Goal: Task Accomplishment & Management: Complete application form

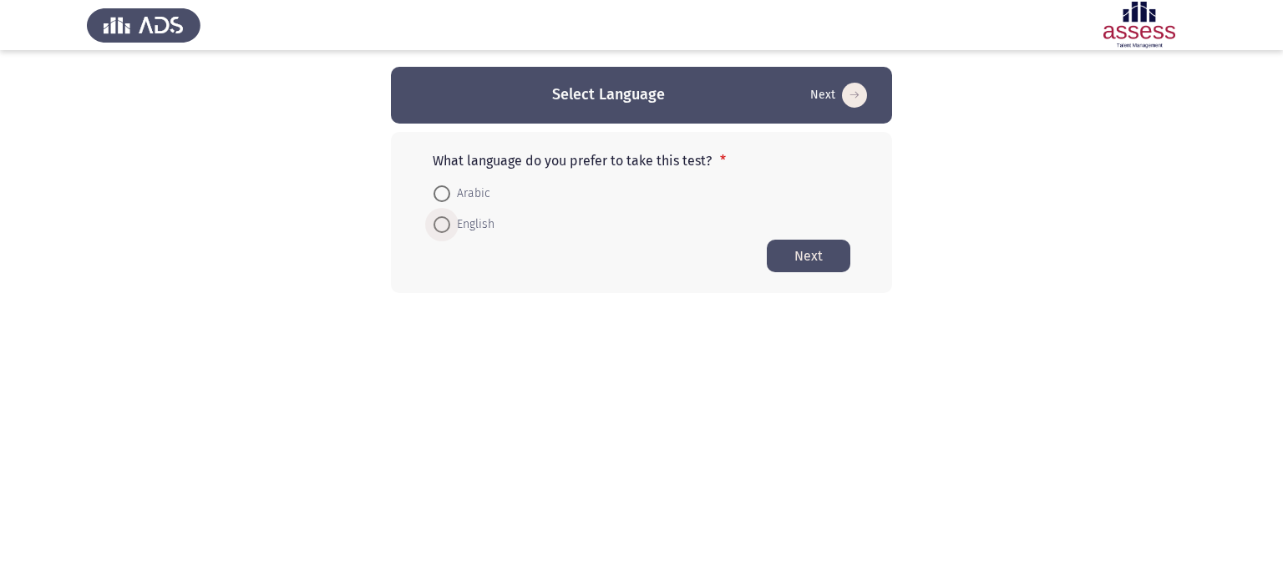
click at [448, 220] on span at bounding box center [441, 224] width 17 height 17
click at [448, 220] on input "English" at bounding box center [441, 224] width 17 height 17
radio input "true"
click at [798, 251] on button "Next" at bounding box center [809, 255] width 84 height 33
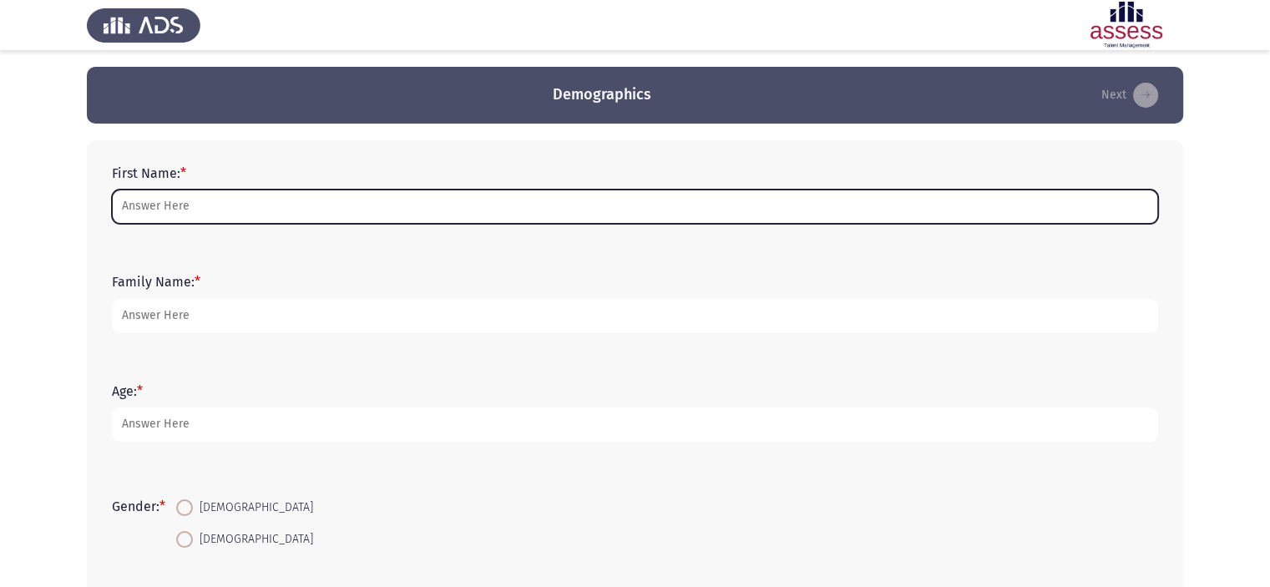
click at [668, 216] on input "First Name: *" at bounding box center [635, 207] width 1047 height 34
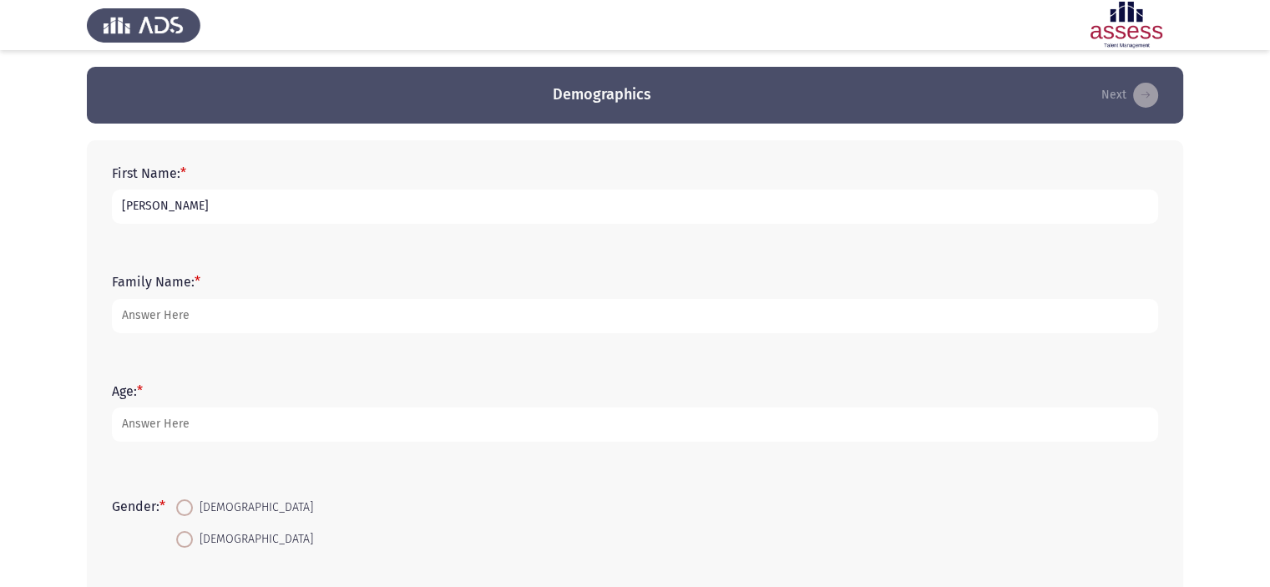
type input "[PERSON_NAME]"
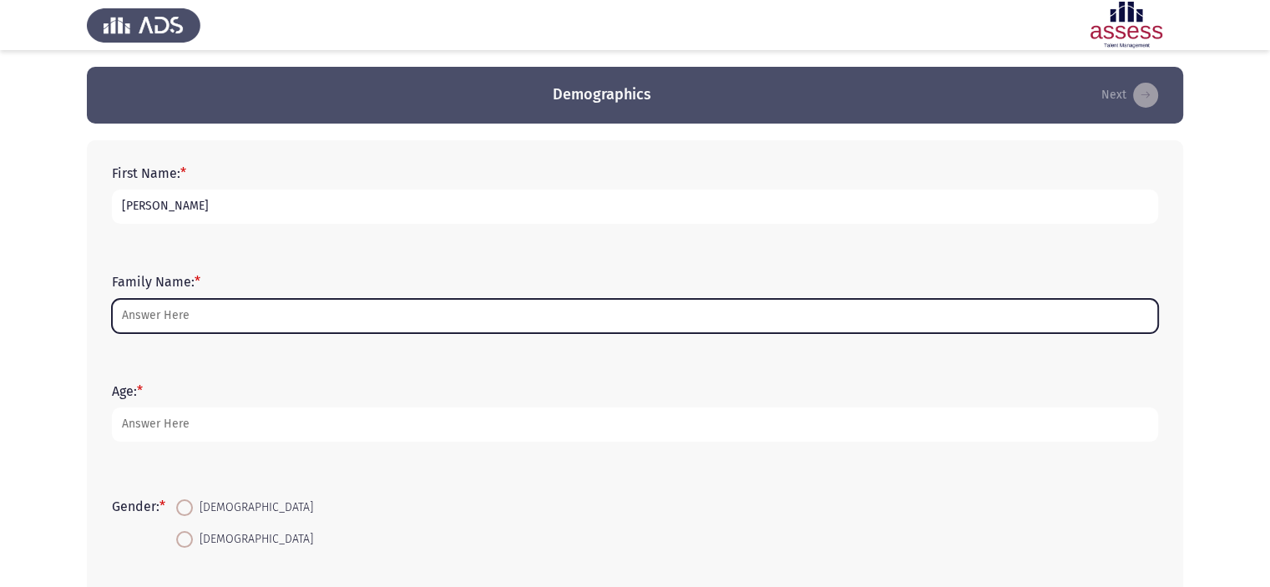
click at [636, 325] on input "Family Name: *" at bounding box center [635, 316] width 1047 height 34
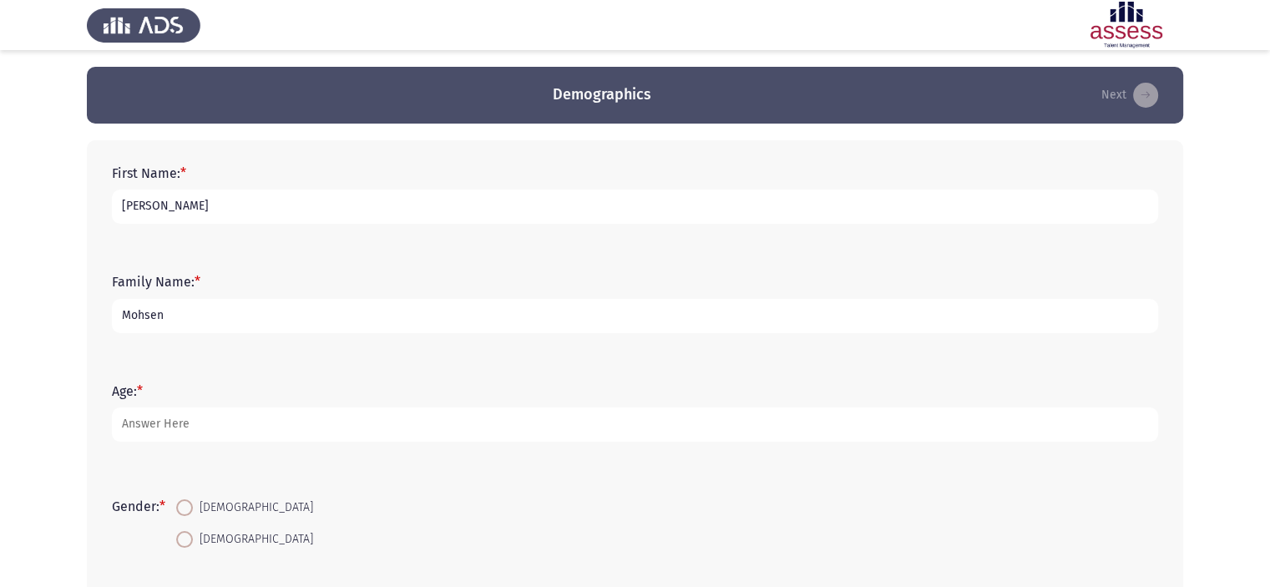
type input "Mohsen"
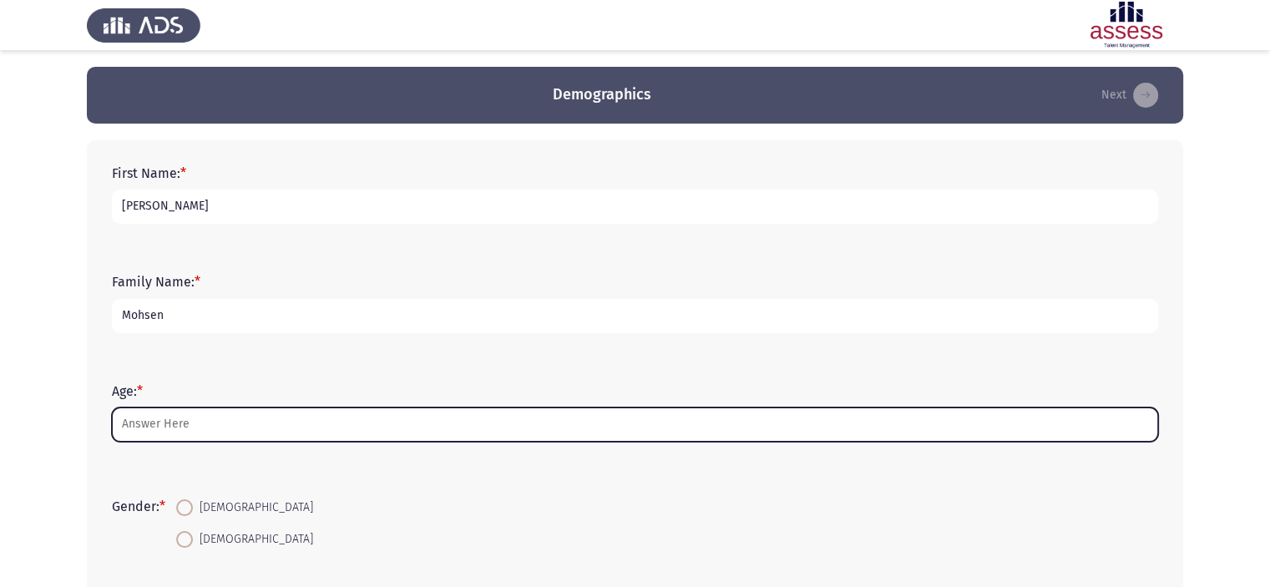
click at [626, 433] on input "Age: *" at bounding box center [635, 425] width 1047 height 34
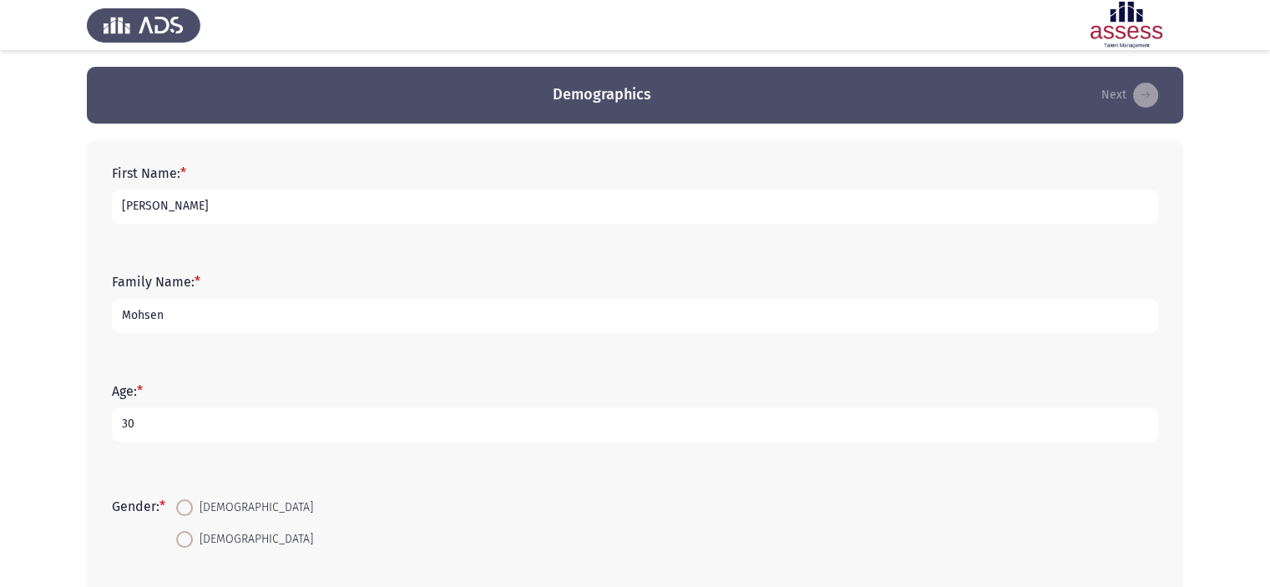
type input "30"
click at [211, 544] on span "[DEMOGRAPHIC_DATA]" at bounding box center [253, 540] width 120 height 20
click at [193, 544] on input "[DEMOGRAPHIC_DATA]" at bounding box center [184, 539] width 17 height 17
radio input "true"
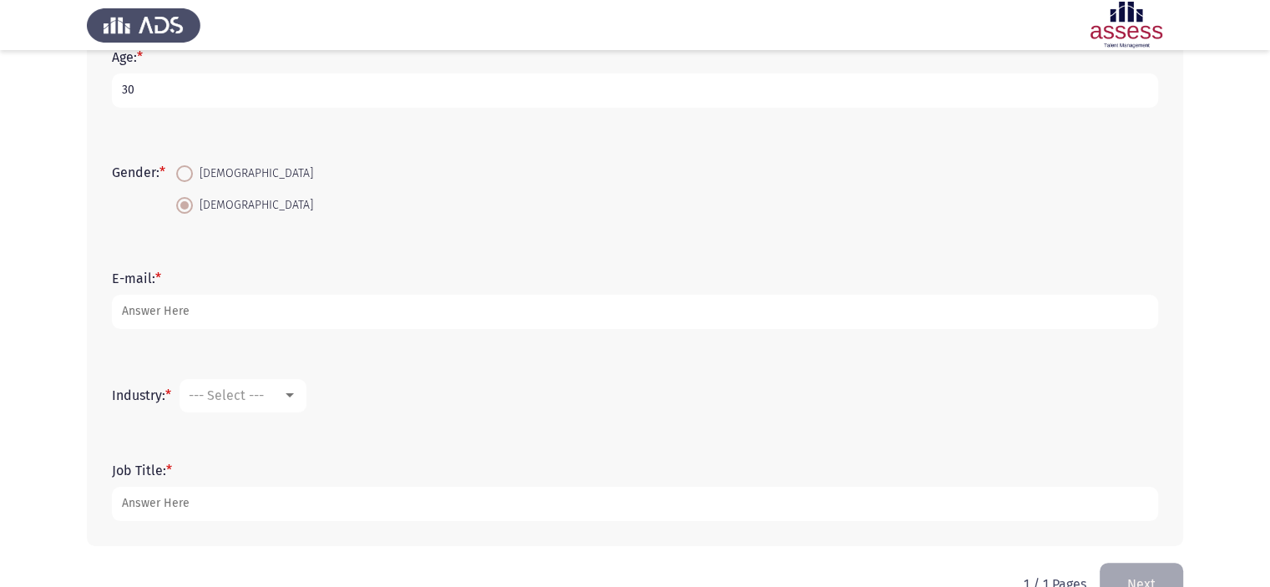
scroll to position [344, 0]
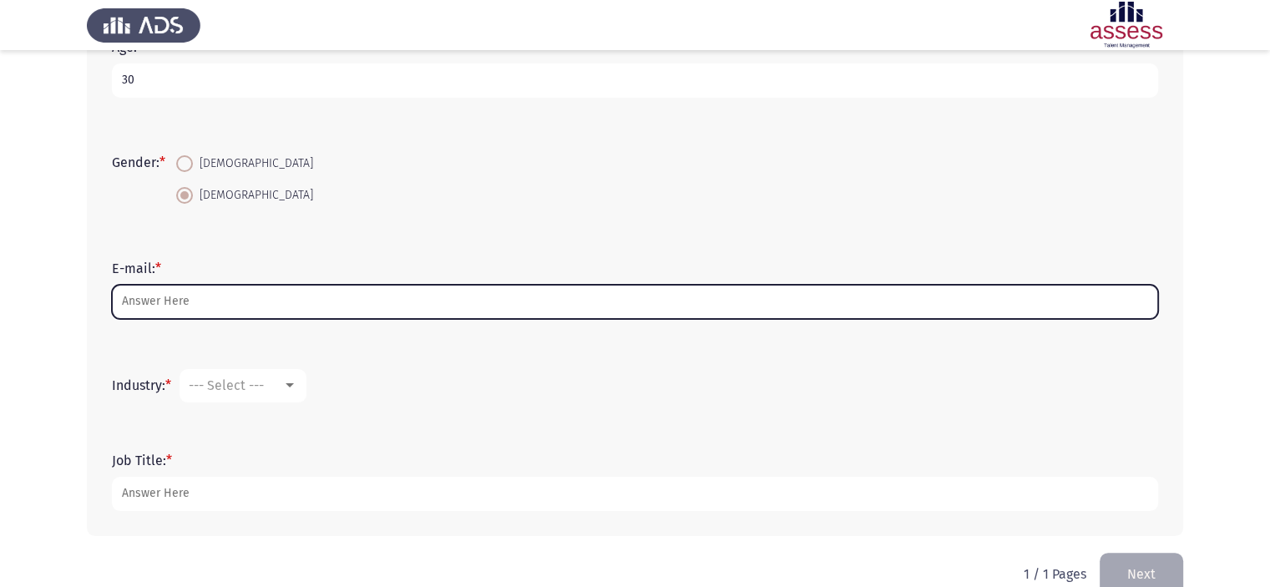
click at [798, 301] on input "E-mail: *" at bounding box center [635, 302] width 1047 height 34
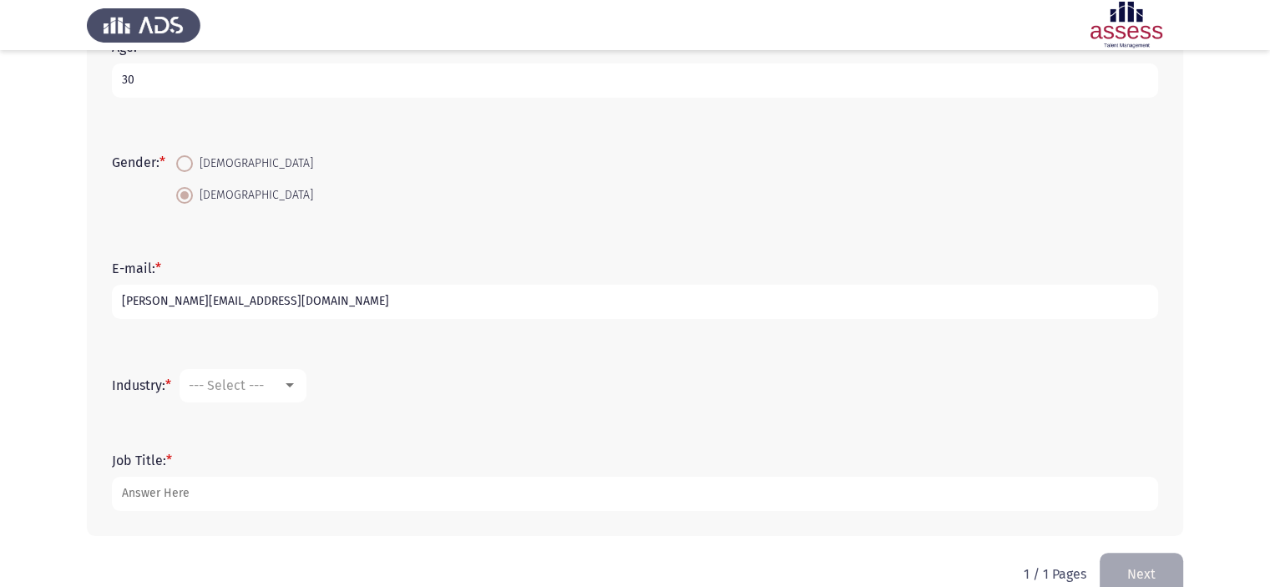
type input "[PERSON_NAME][EMAIL_ADDRESS][DOMAIN_NAME]"
click at [264, 389] on span "--- Select ---" at bounding box center [226, 386] width 75 height 16
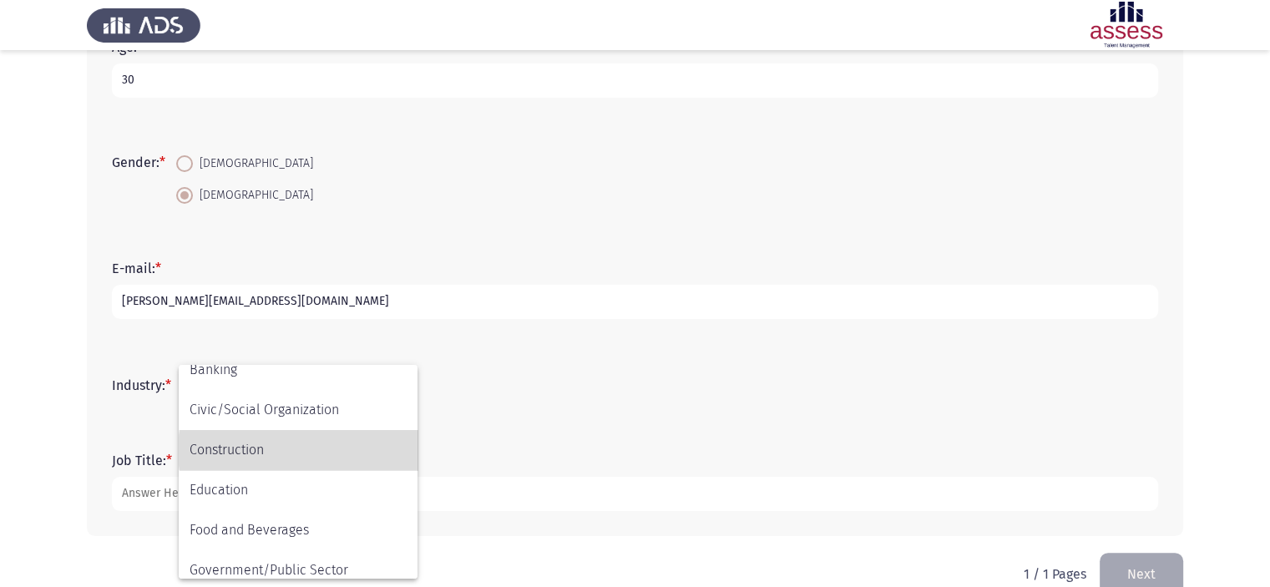
click at [317, 450] on span "Construction" at bounding box center [298, 450] width 217 height 40
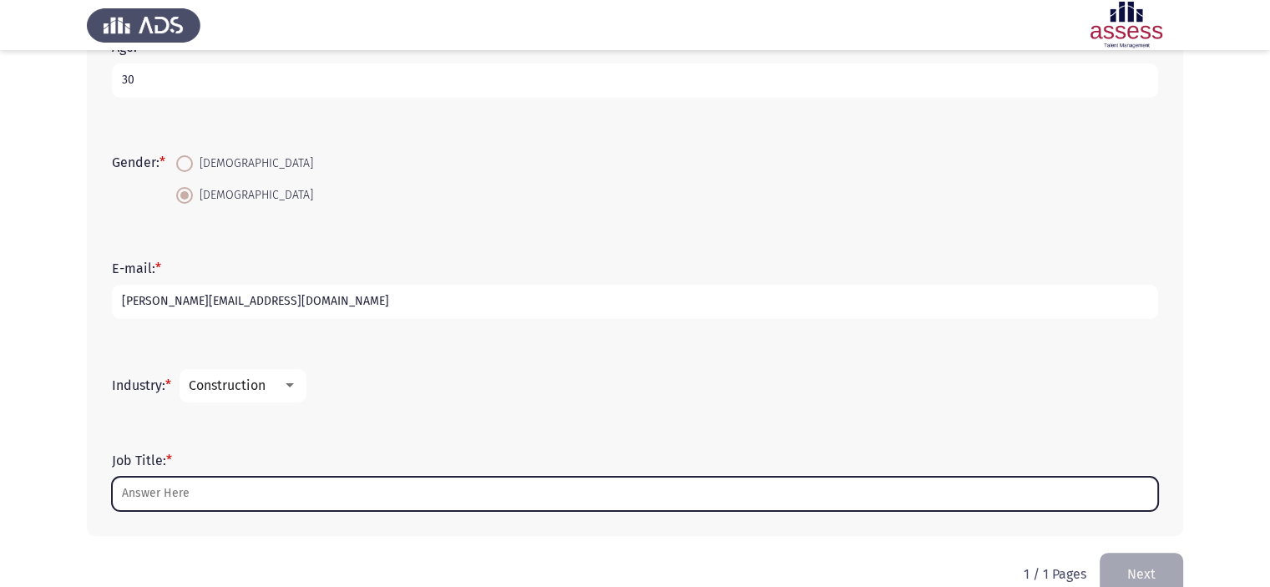
click at [278, 499] on input "Job Title: *" at bounding box center [635, 494] width 1047 height 34
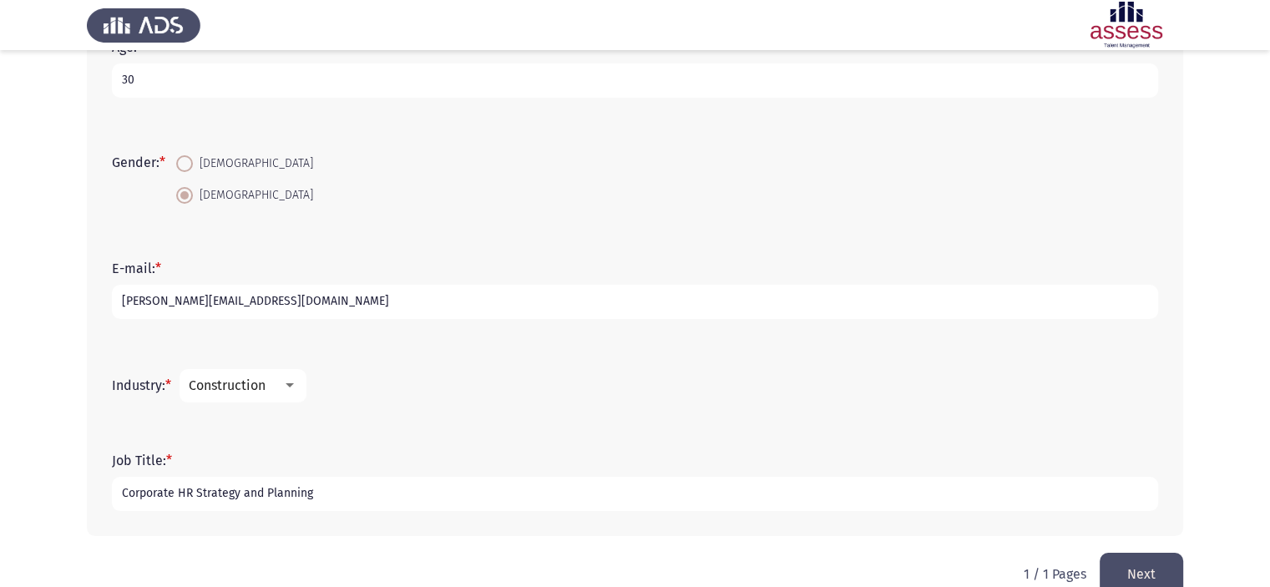
type input "Corporate HR Strategy and Planning"
click at [1122, 570] on button "Next" at bounding box center [1142, 574] width 84 height 43
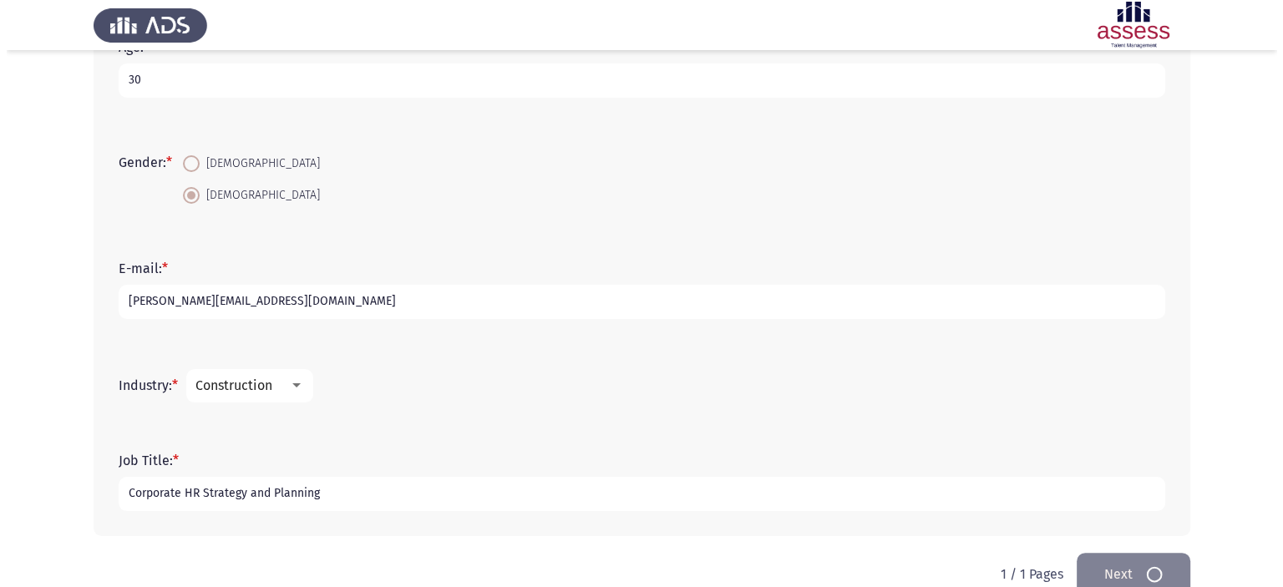
scroll to position [0, 0]
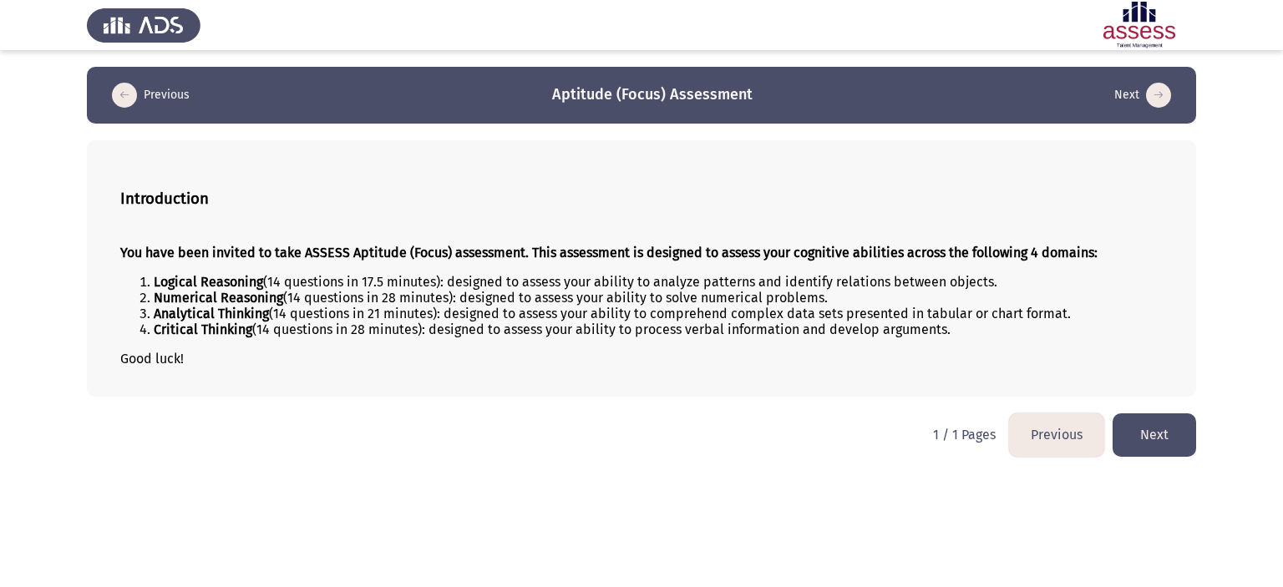
drag, startPoint x: 153, startPoint y: 281, endPoint x: 551, endPoint y: 324, distance: 400.8
click at [551, 324] on ol "Logical Reasoning (14 questions in 17.5 minutes): designed to assess your abili…" at bounding box center [641, 305] width 1042 height 63
